Goal: Information Seeking & Learning: Learn about a topic

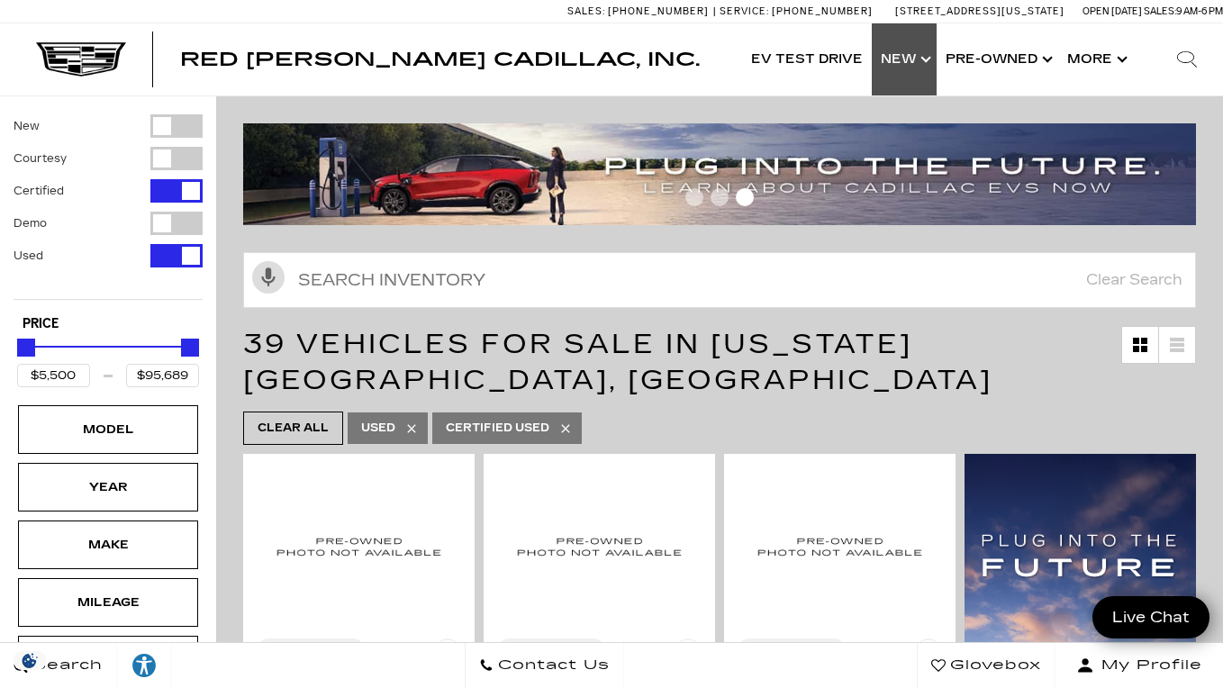
click at [904, 69] on link "Show New" at bounding box center [904, 59] width 65 height 72
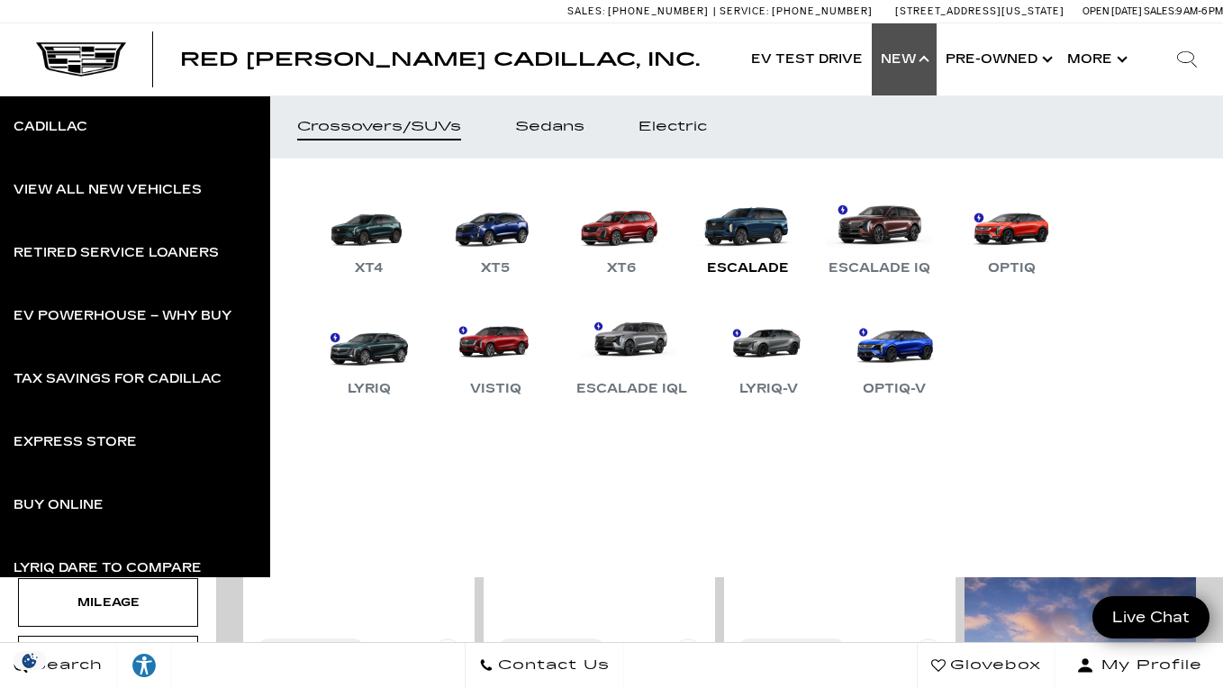
click at [757, 232] on link "Escalade" at bounding box center [748, 233] width 108 height 94
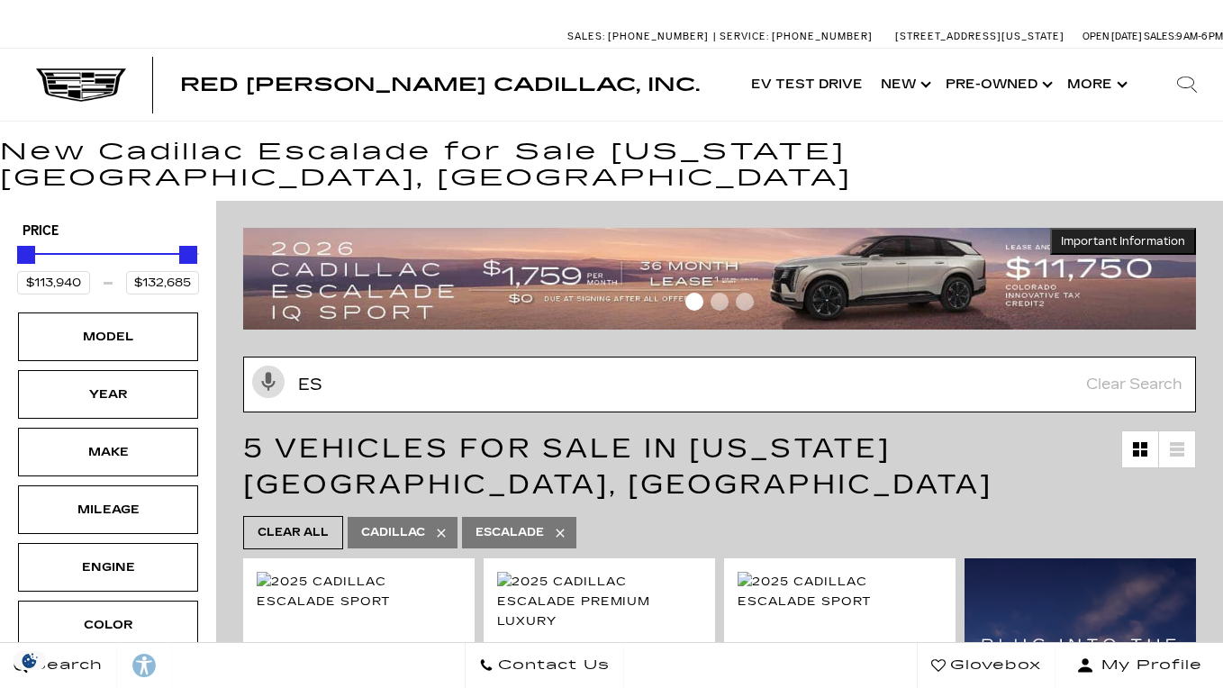
click at [491, 364] on input "es" at bounding box center [719, 385] width 953 height 56
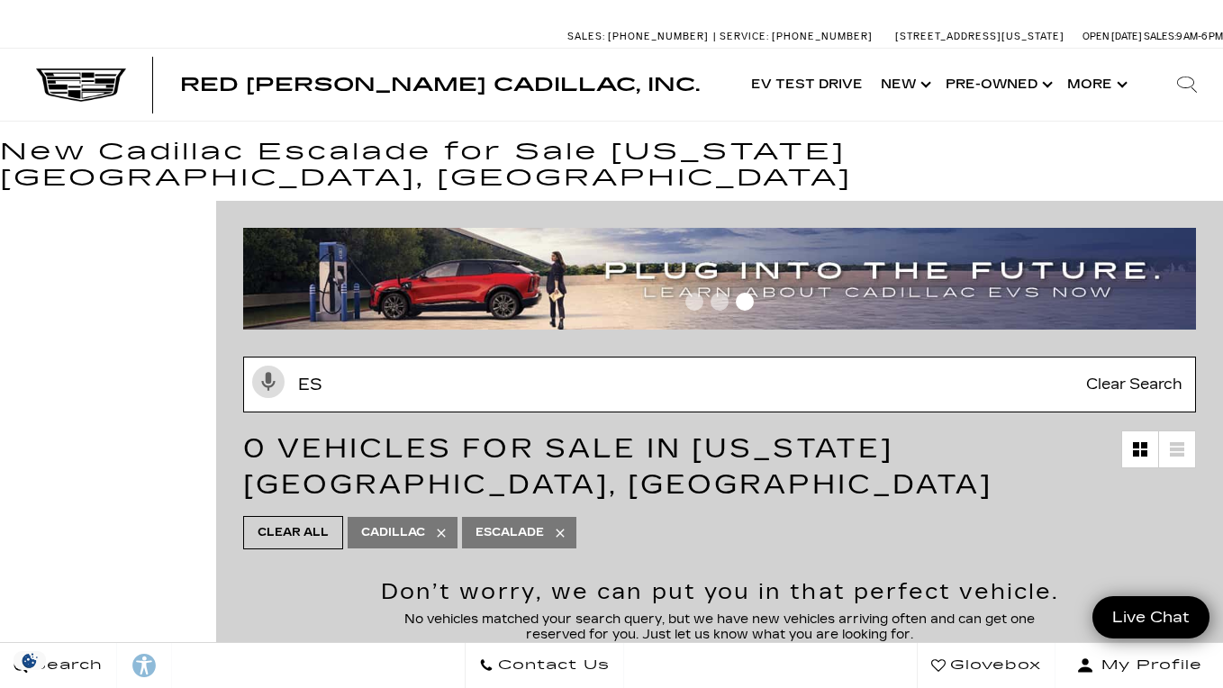
type input "e"
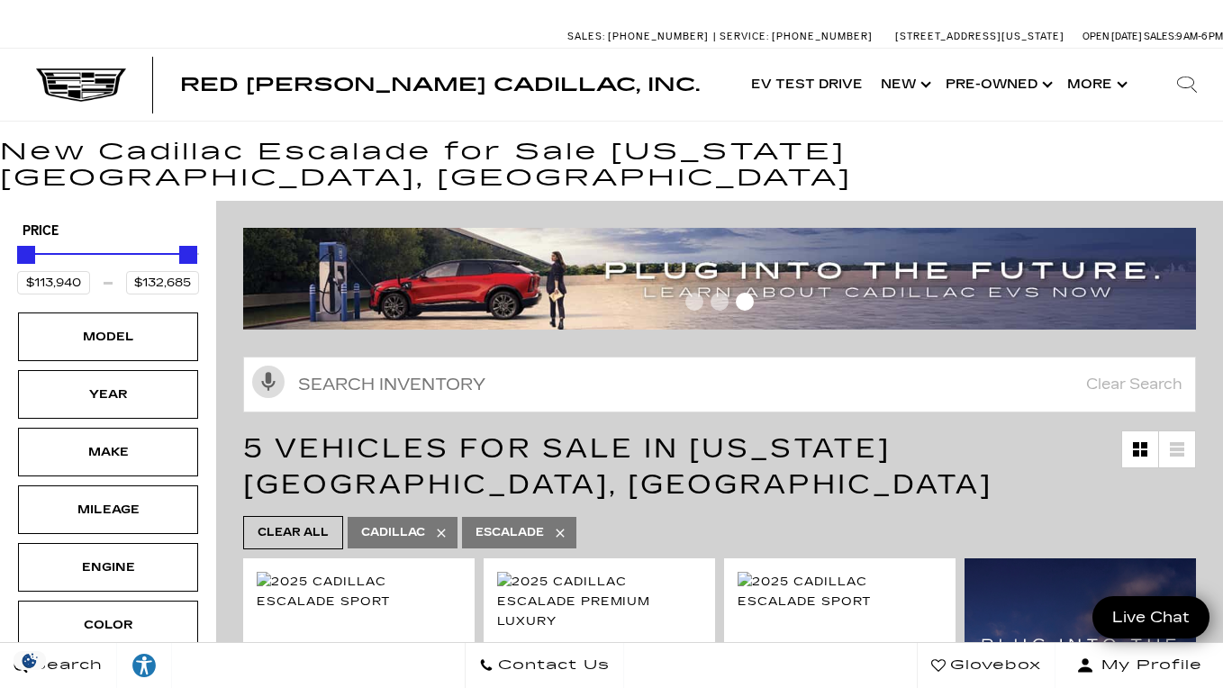
click at [561, 529] on icon at bounding box center [560, 533] width 8 height 8
click at [445, 526] on icon at bounding box center [441, 533] width 14 height 14
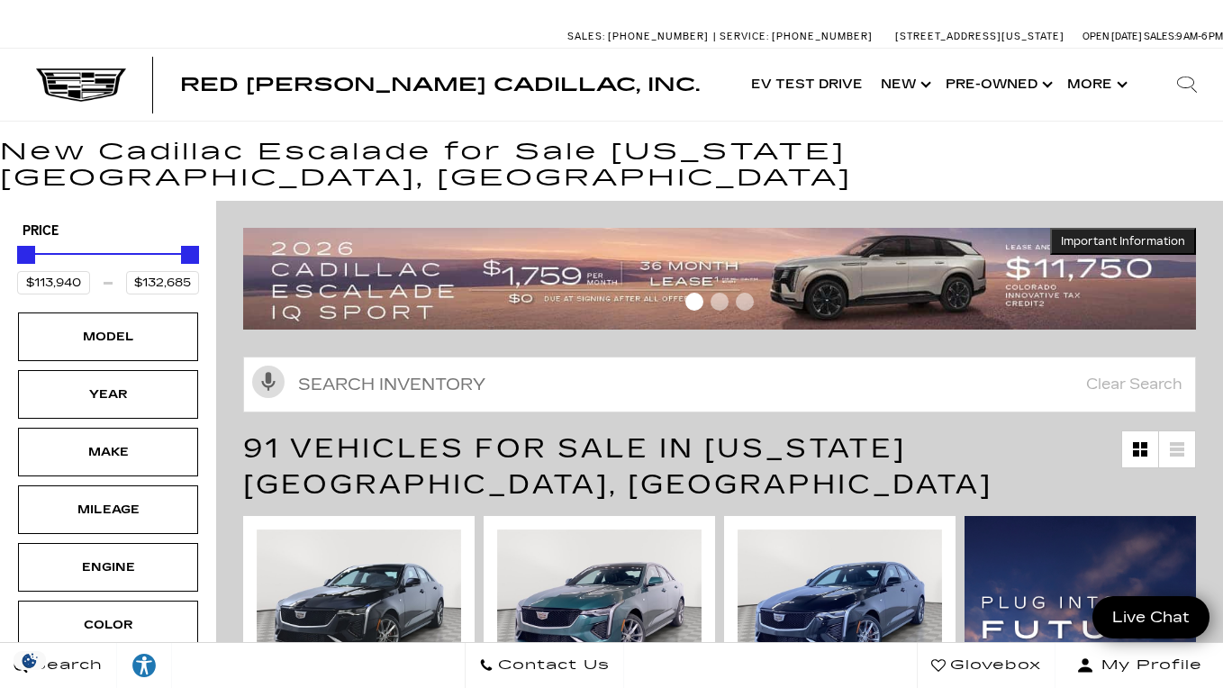
type input "$46,674"
type input "$179,434"
click at [566, 530] on img at bounding box center [599, 606] width 204 height 153
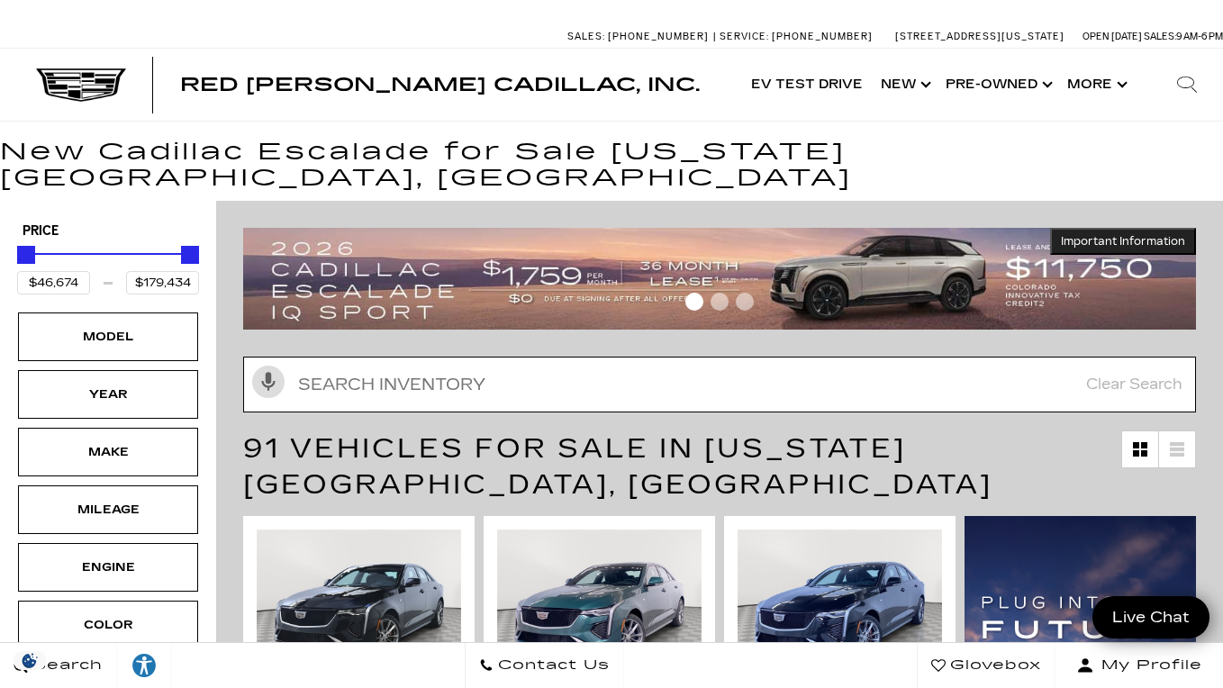
click at [689, 357] on input "Search Inventory" at bounding box center [719, 385] width 953 height 56
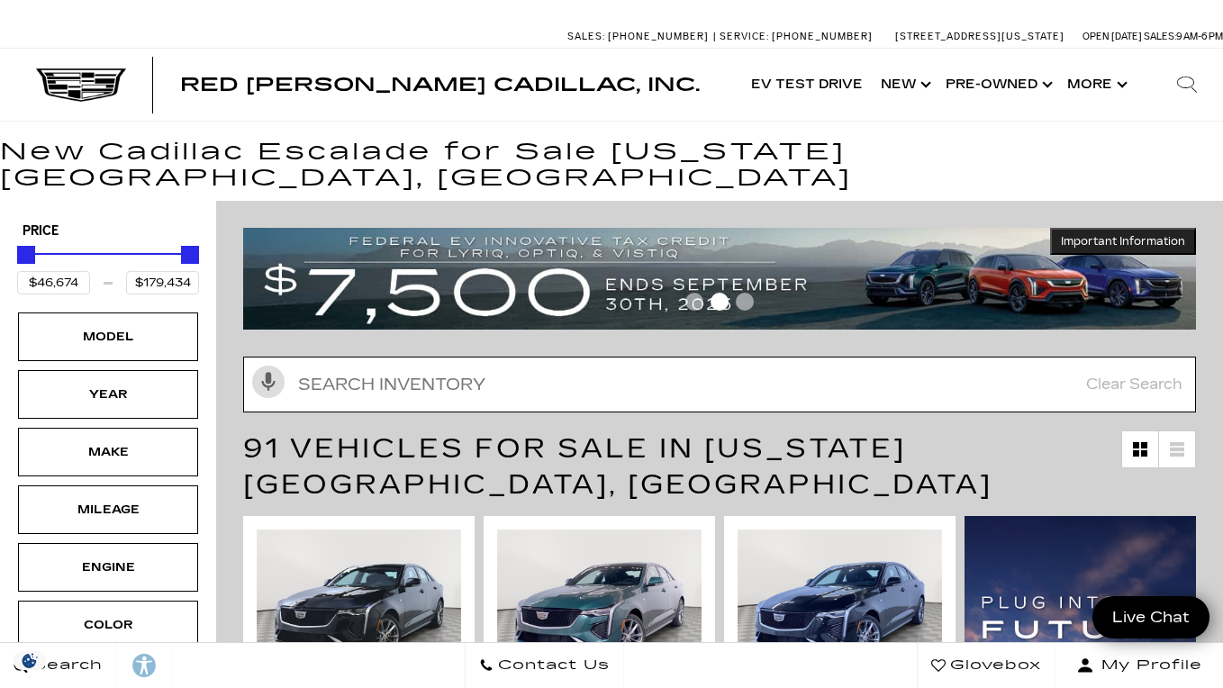
click at [559, 358] on input "text" at bounding box center [719, 385] width 953 height 56
type input "esv"
type input "$118,829"
type input "esv"
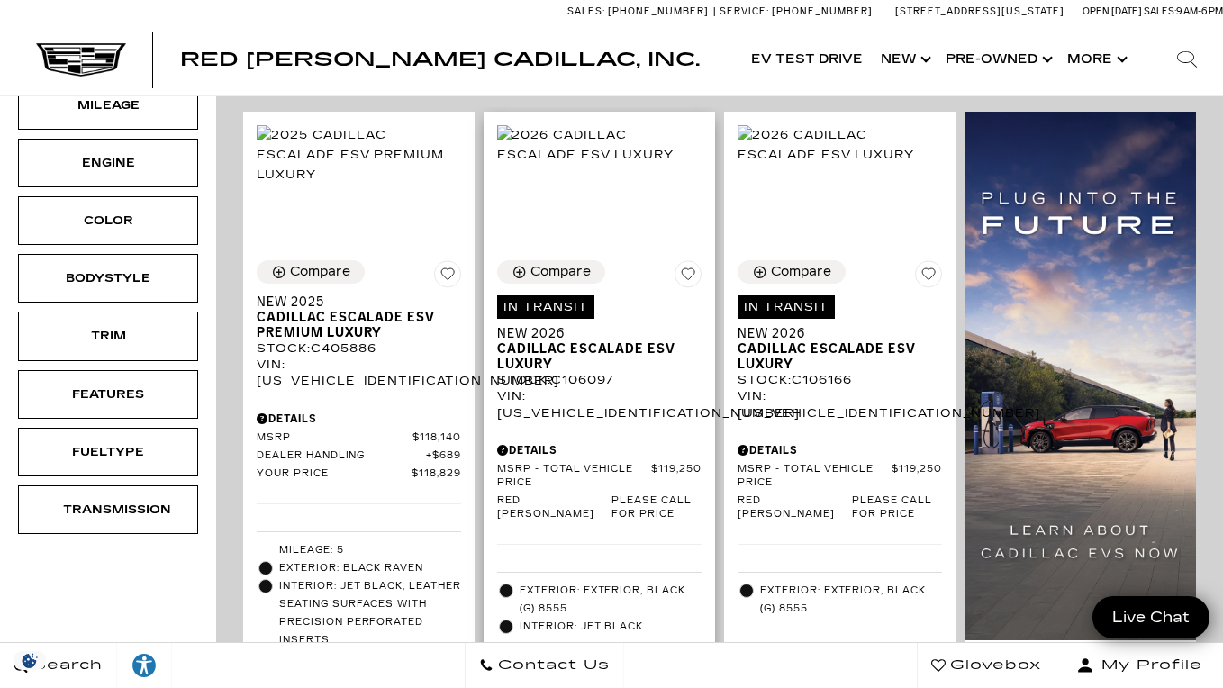
scroll to position [403, 0]
